Goal: Check status: Check status

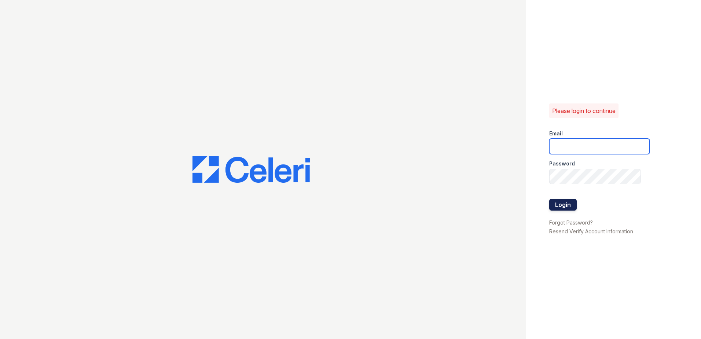
type input "[EMAIL_ADDRESS][DOMAIN_NAME]"
click at [557, 205] on button "Login" at bounding box center [562, 205] width 27 height 12
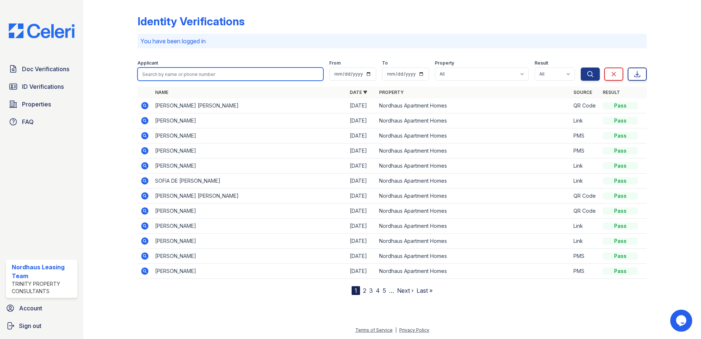
click at [241, 74] on input "search" at bounding box center [230, 73] width 186 height 13
type input "morgan"
click at [581, 67] on button "Search" at bounding box center [590, 73] width 19 height 13
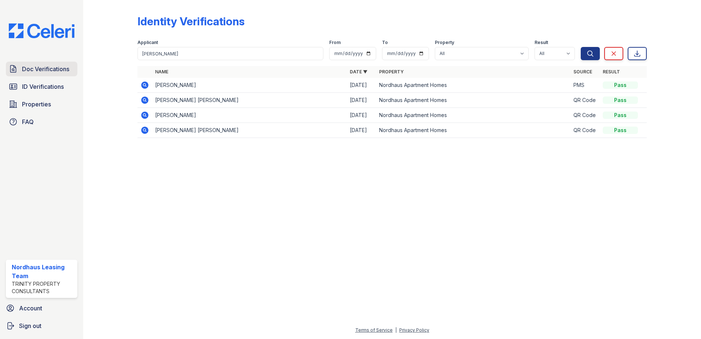
click at [51, 69] on span "Doc Verifications" at bounding box center [45, 69] width 47 height 9
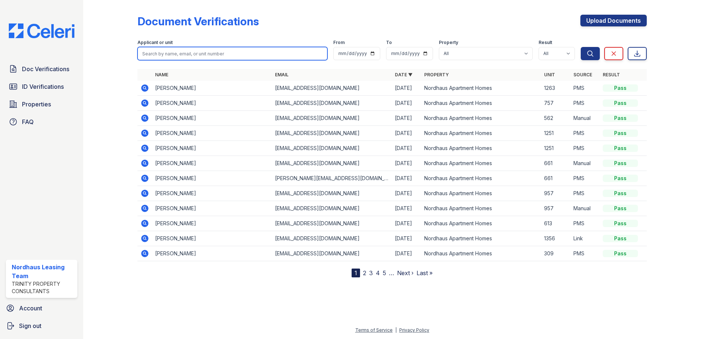
click at [170, 52] on input "search" at bounding box center [232, 53] width 190 height 13
type input "morgan"
click at [581, 47] on button "Search" at bounding box center [590, 53] width 19 height 13
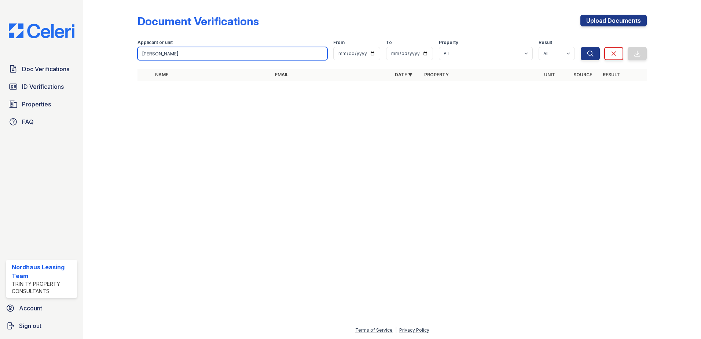
click at [162, 54] on input "morgan" at bounding box center [232, 53] width 190 height 13
type input "morgan"
click at [581, 47] on button "Search" at bounding box center [590, 53] width 19 height 13
click at [51, 56] on div "Doc Verifications ID Verifications Properties FAQ Nordhaus Leasing Team Trinity…" at bounding box center [41, 169] width 83 height 339
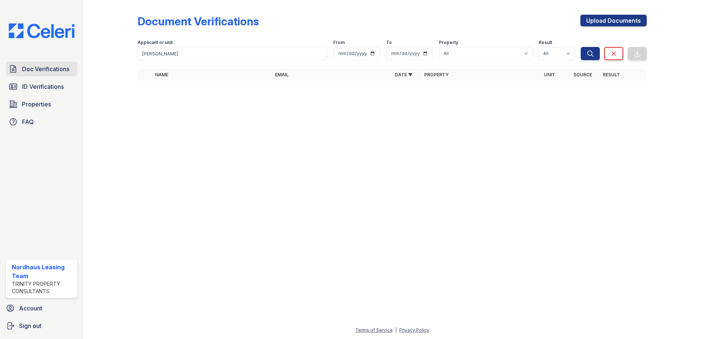
click at [51, 64] on link "Doc Verifications" at bounding box center [41, 69] width 71 height 15
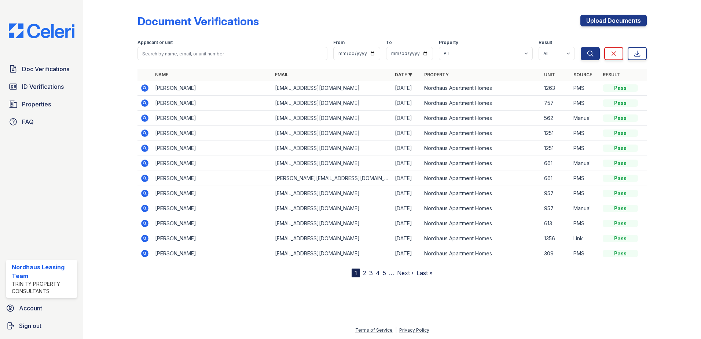
click at [173, 60] on form "Applicant or unit From To Property All Nordhaus Apartment Homes Result All Pass…" at bounding box center [391, 48] width 509 height 29
click at [174, 54] on input "search" at bounding box center [232, 53] width 190 height 13
type input "morgan"
click at [581, 47] on button "Search" at bounding box center [590, 53] width 19 height 13
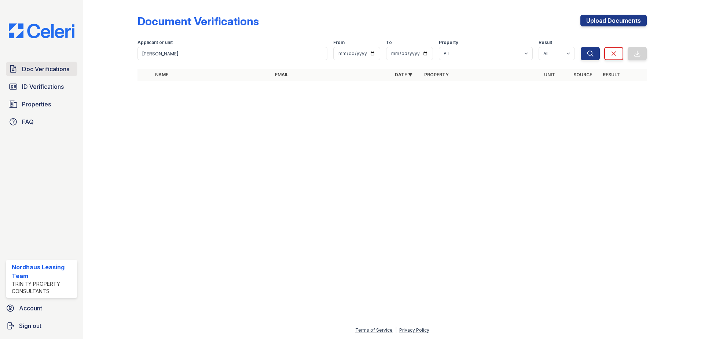
click at [57, 68] on span "Doc Verifications" at bounding box center [45, 69] width 47 height 9
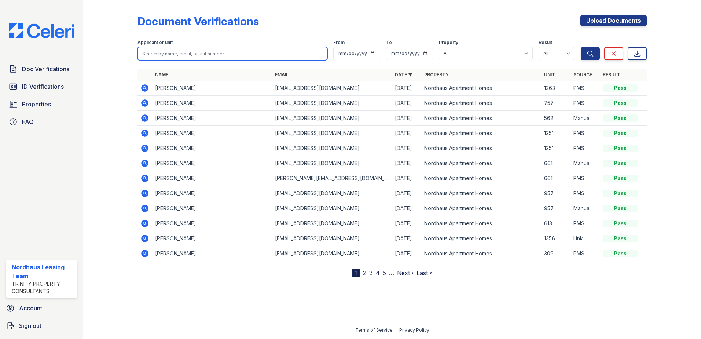
click at [173, 53] on input "search" at bounding box center [232, 53] width 190 height 13
type input "morgan"
click at [581, 47] on button "Search" at bounding box center [590, 53] width 19 height 13
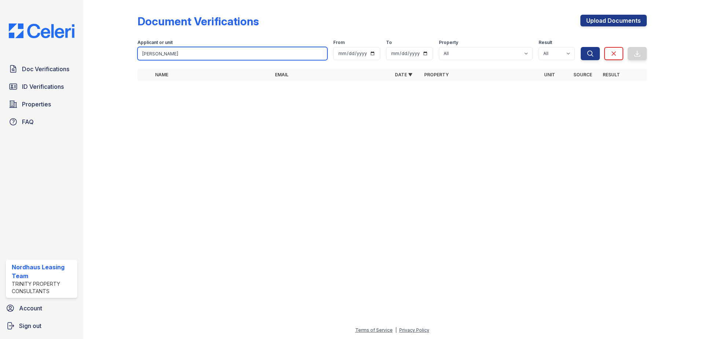
drag, startPoint x: 169, startPoint y: 53, endPoint x: 115, endPoint y: 53, distance: 53.5
click at [116, 53] on div "Document Verifications Upload Documents Filter Applicant or unit morgan From To…" at bounding box center [392, 50] width 594 height 100
type input "olivia"
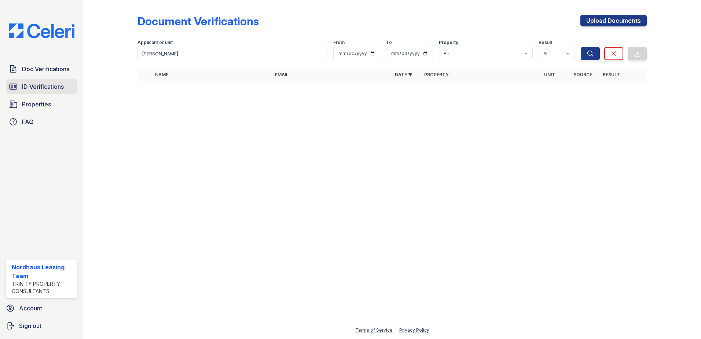
click at [52, 84] on span "ID Verifications" at bounding box center [43, 86] width 42 height 9
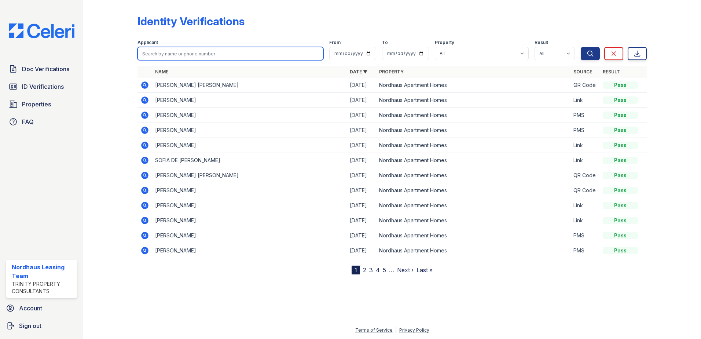
click at [173, 56] on input "search" at bounding box center [230, 53] width 186 height 13
type input "olivia"
click at [581, 47] on button "Search" at bounding box center [590, 53] width 19 height 13
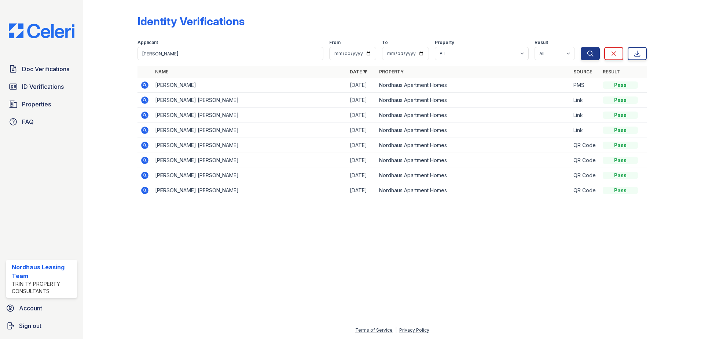
click at [145, 85] on icon at bounding box center [144, 85] width 2 height 2
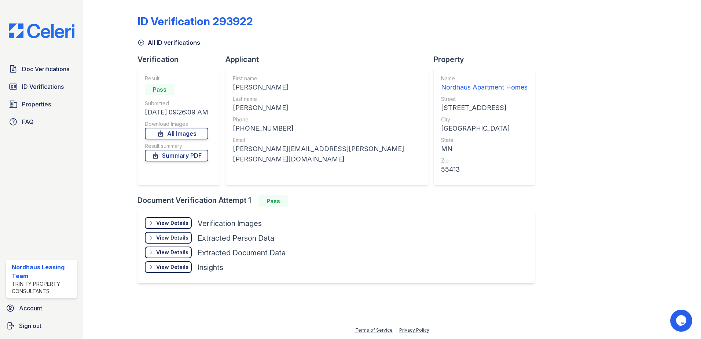
click at [180, 225] on div "View Details" at bounding box center [172, 222] width 32 height 7
